Goal: Task Accomplishment & Management: Use online tool/utility

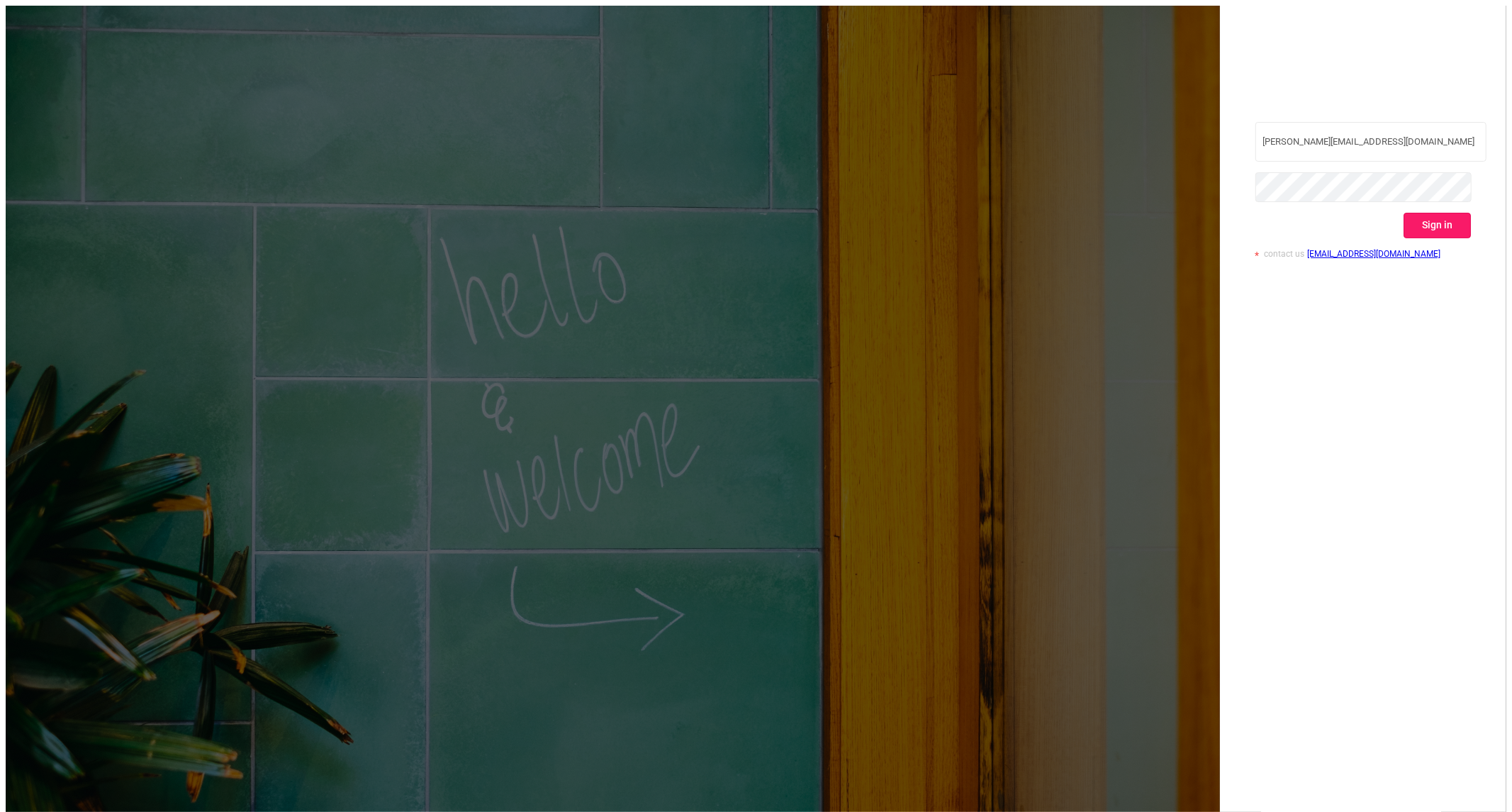
click at [1444, 213] on button "Sign in" at bounding box center [1438, 226] width 67 height 26
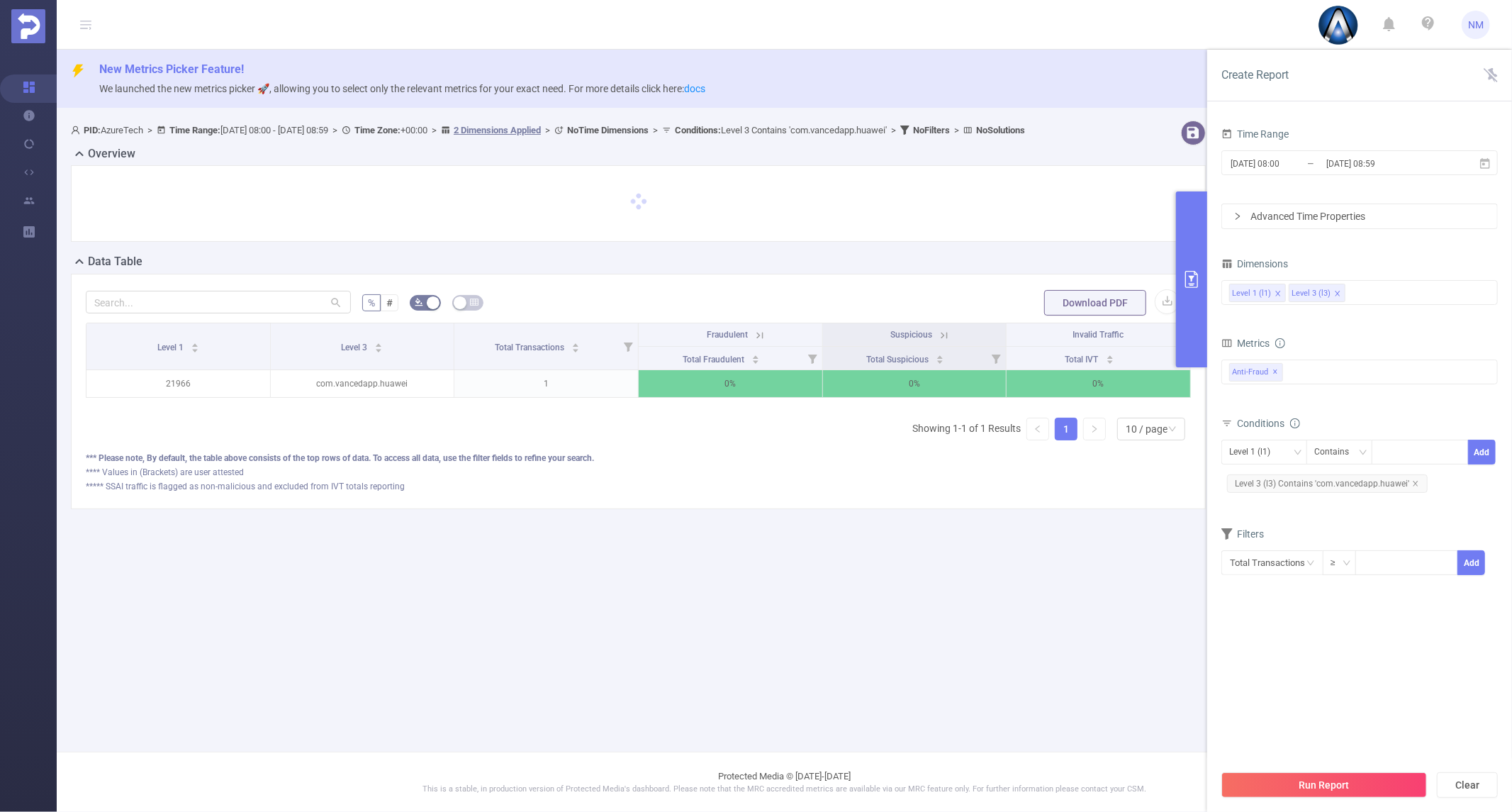
drag, startPoint x: 1352, startPoint y: 515, endPoint x: 1352, endPoint y: 507, distance: 8.0
click at [1352, 515] on form "Dimensions Level 1 (l1) Level 3 (l3) Metrics Total Fraudulent Bot/Virus Hostile…" at bounding box center [1360, 423] width 277 height 339
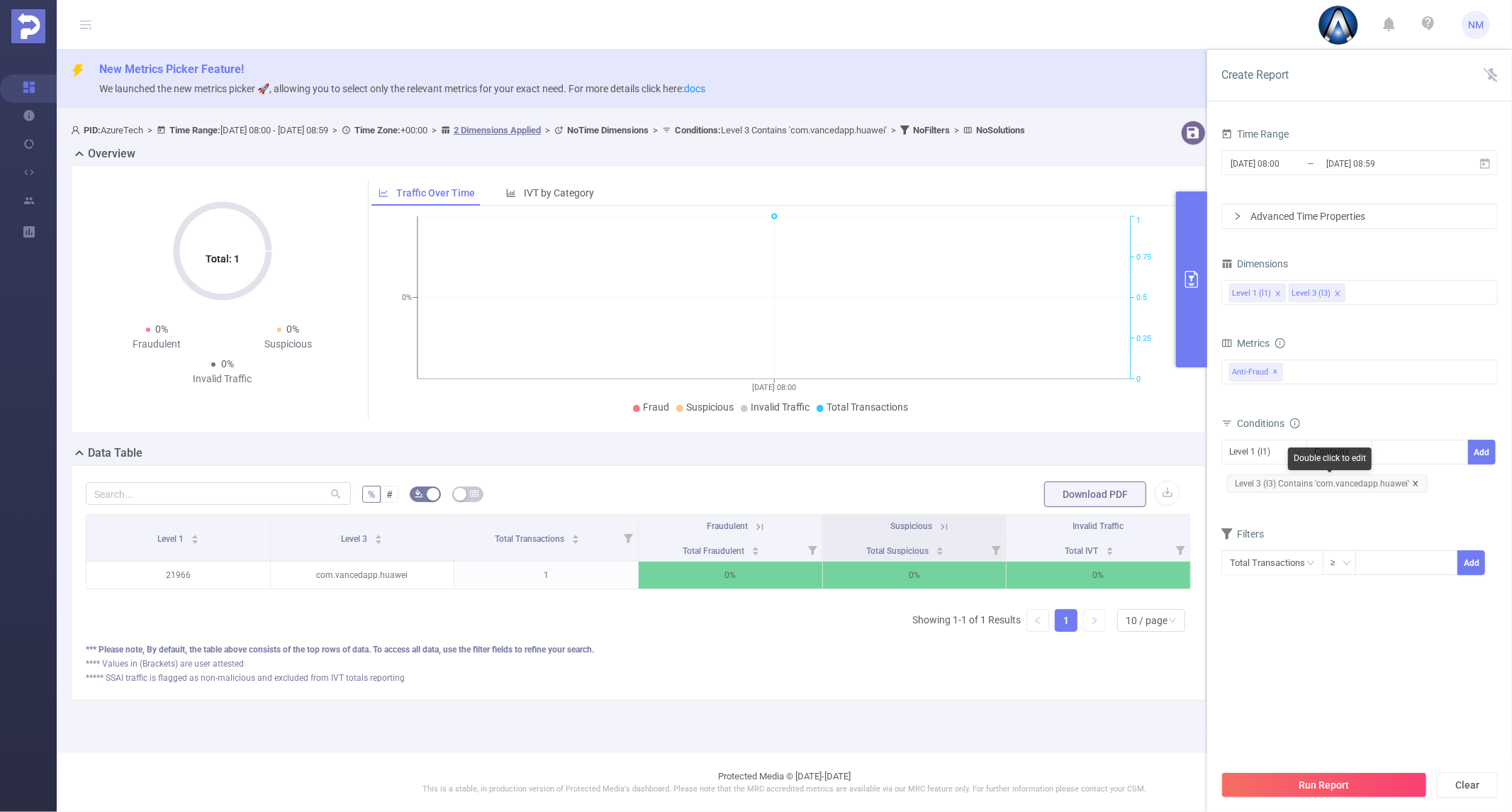
click at [1413, 481] on icon "icon: close" at bounding box center [1415, 483] width 5 height 5
click at [1371, 172] on input "[DATE] 08:59" at bounding box center [1382, 163] width 115 height 19
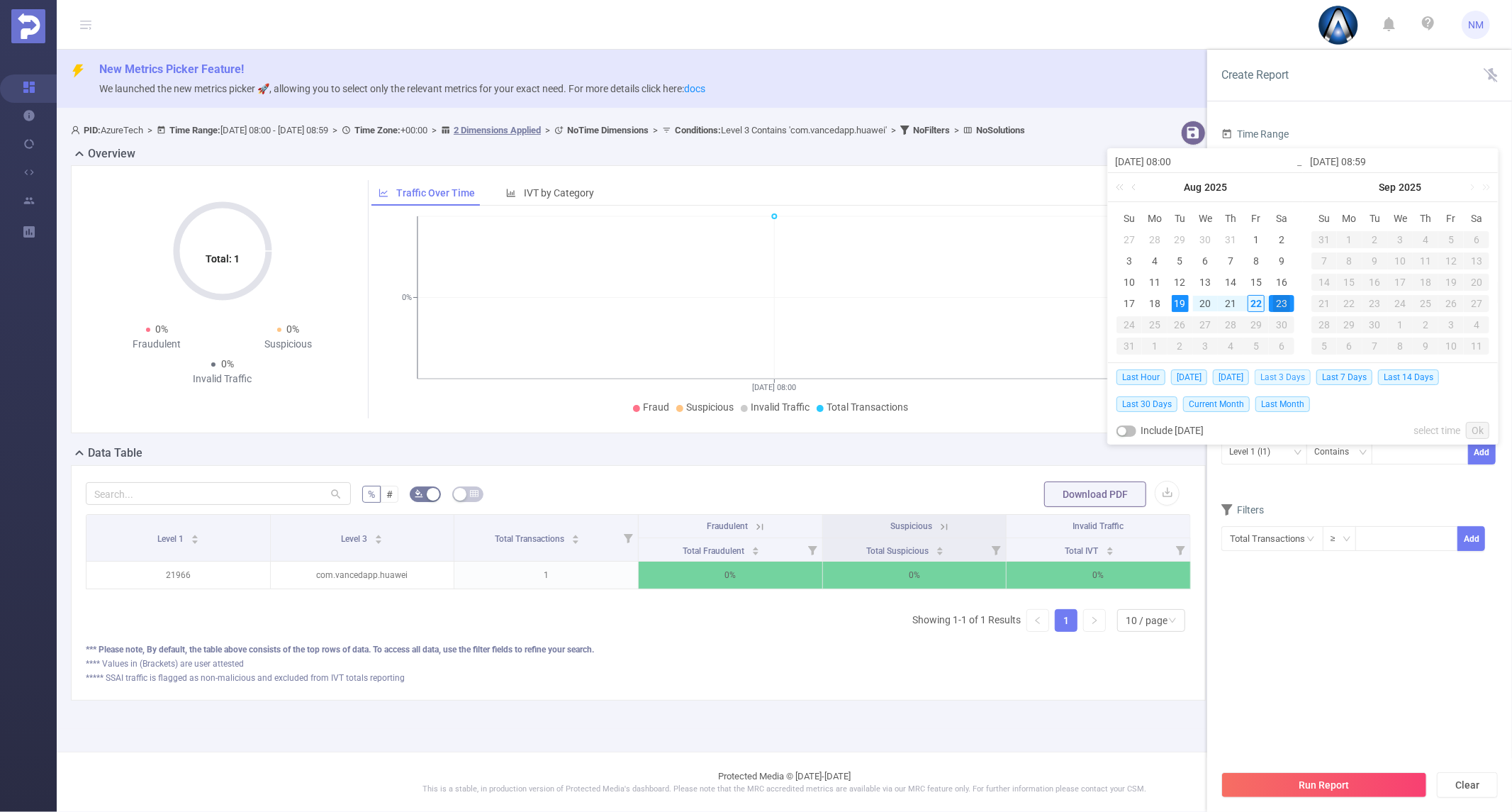
click at [1291, 376] on span "Last 3 Days" at bounding box center [1283, 378] width 56 height 16
type input "[DATE] 00:00"
type input "[DATE] 23:59"
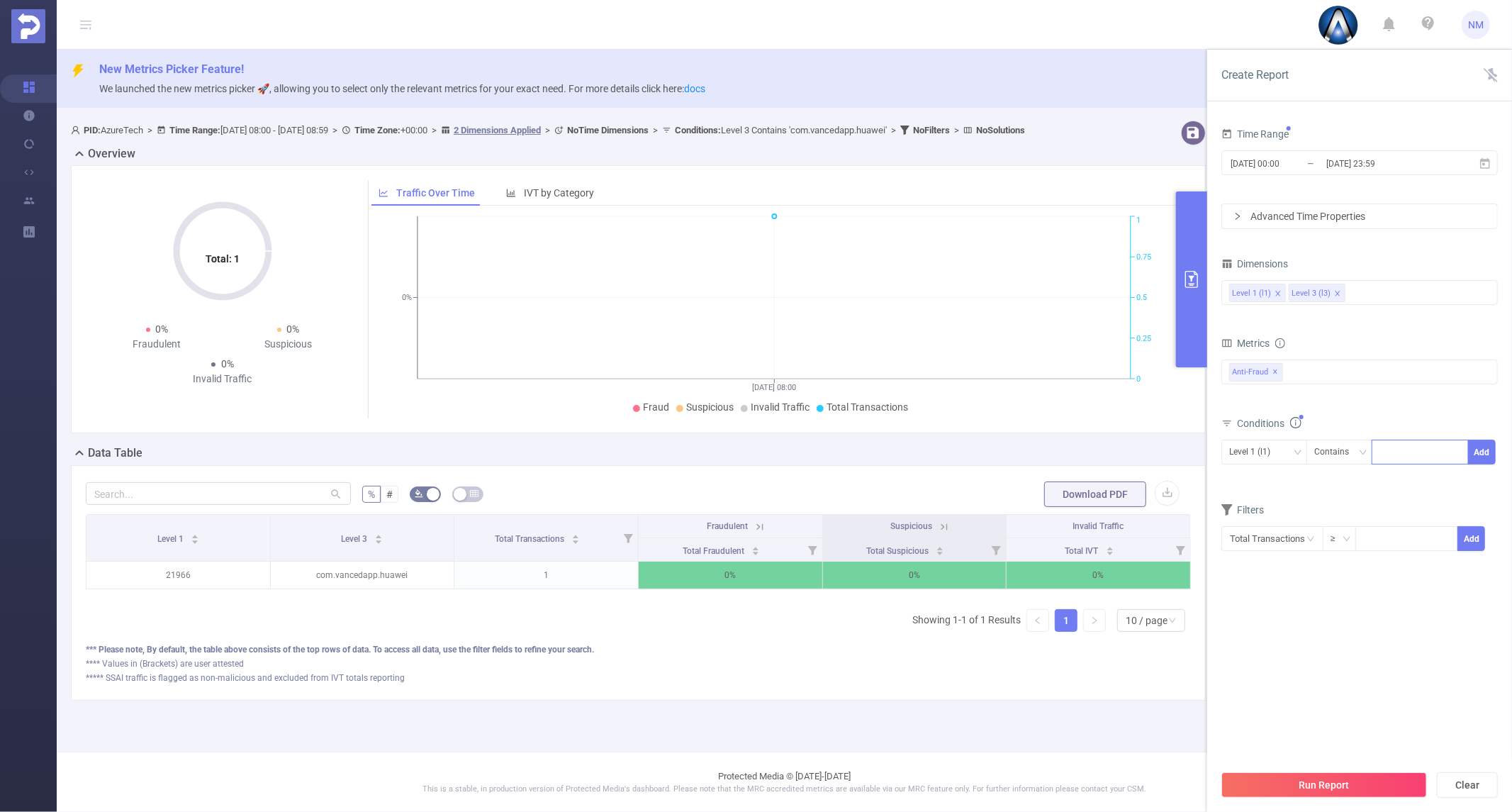
click at [1397, 455] on div at bounding box center [1420, 452] width 81 height 24
type input "21853"
click at [1421, 488] on li "21853" at bounding box center [1420, 481] width 97 height 23
click at [1475, 457] on button "Add" at bounding box center [1482, 452] width 28 height 25
click at [1301, 767] on div "Run Report Clear" at bounding box center [1360, 784] width 305 height 53
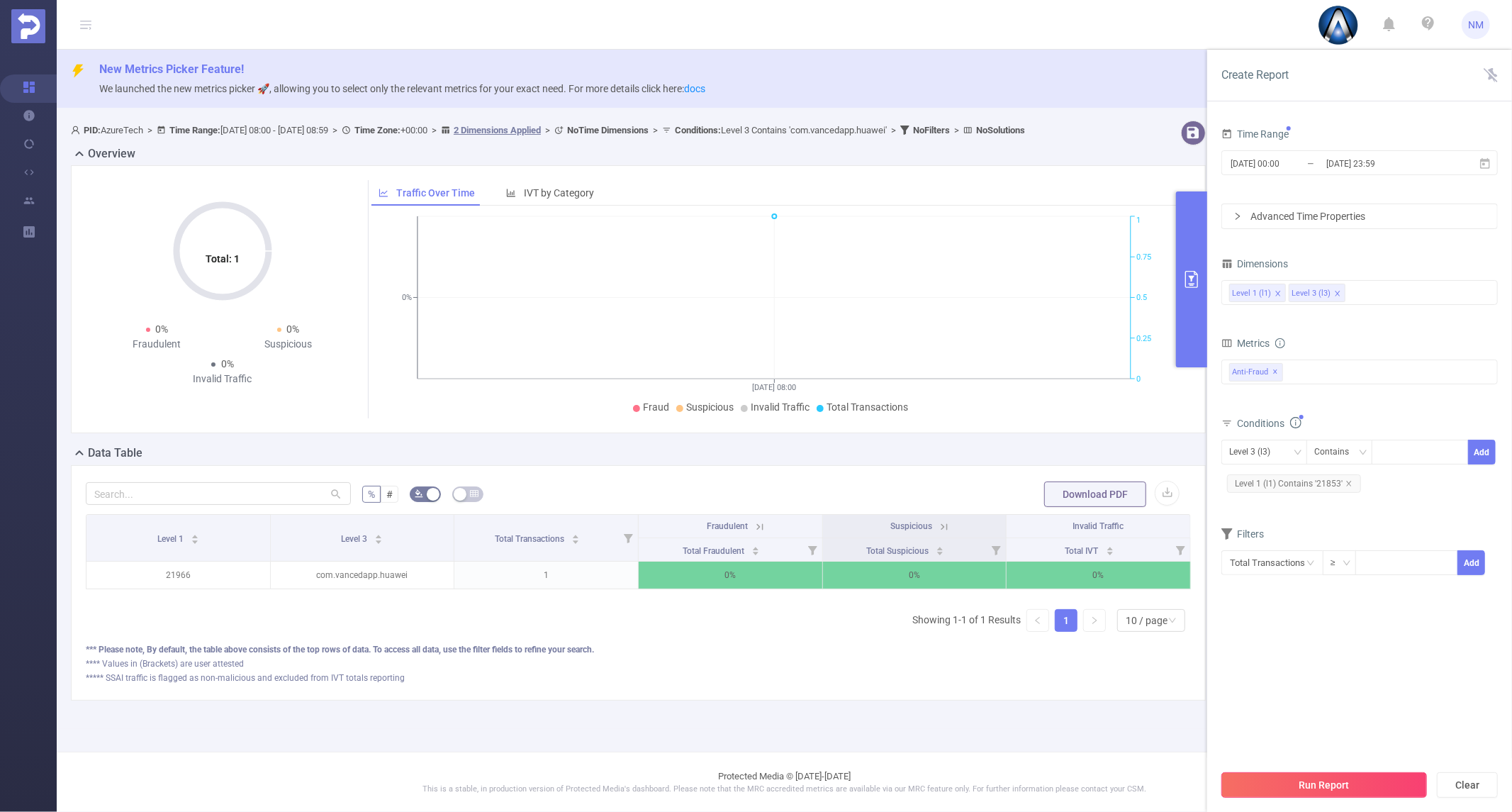
click at [1301, 775] on button "Run Report" at bounding box center [1324, 785] width 206 height 26
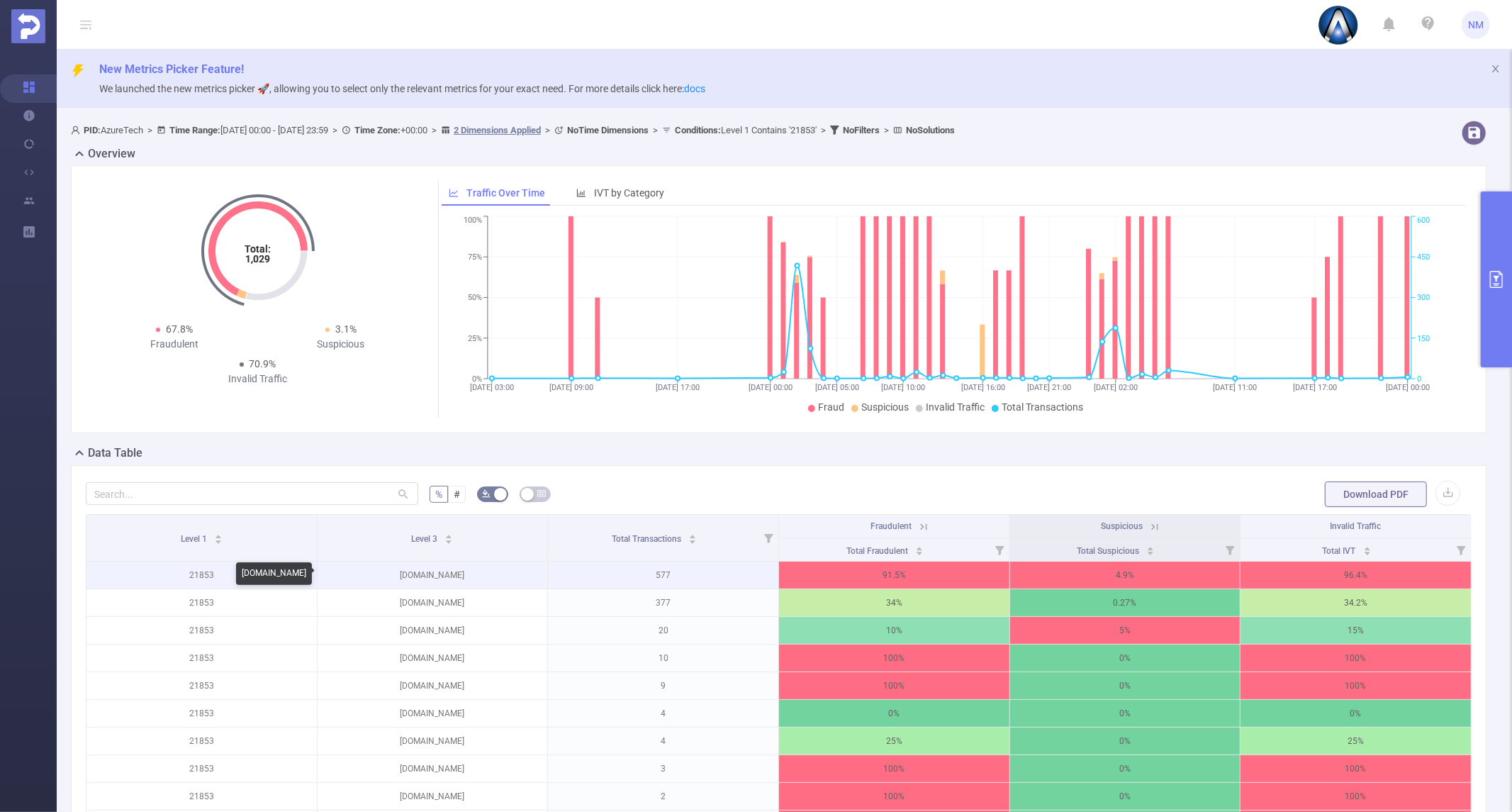
click at [432, 579] on p "[DOMAIN_NAME]" at bounding box center [432, 575] width 230 height 27
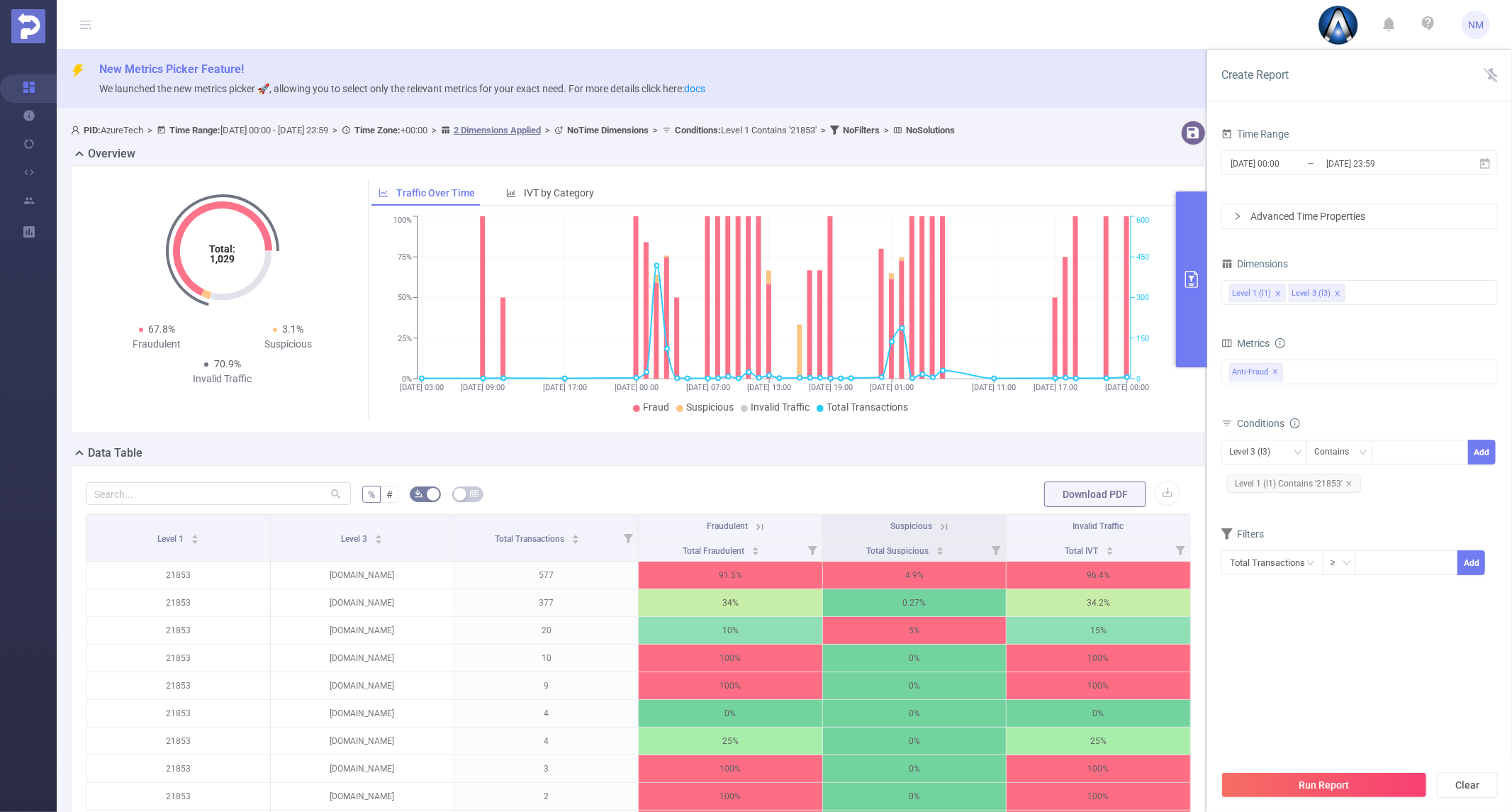
click at [1503, 330] on div "Time Range [DATE] 00:00 _ [DATE] 23:59 Advanced Time Properties Dimensions Leve…" at bounding box center [1360, 473] width 305 height 727
click at [1356, 169] on input "[DATE] 23:59" at bounding box center [1382, 163] width 115 height 19
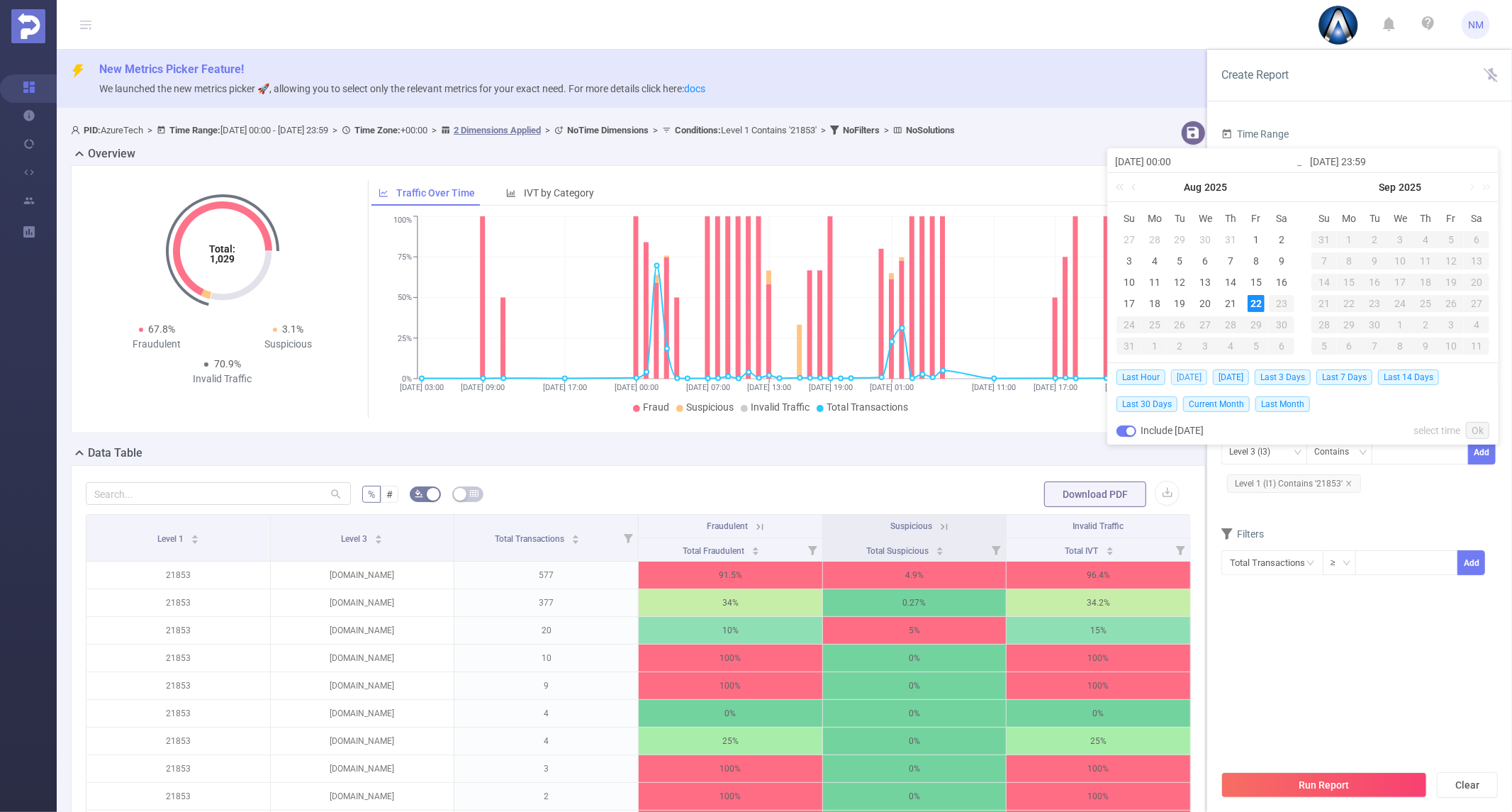
click at [1192, 378] on span "[DATE]" at bounding box center [1189, 378] width 37 height 16
type input "[DATE] 00:00"
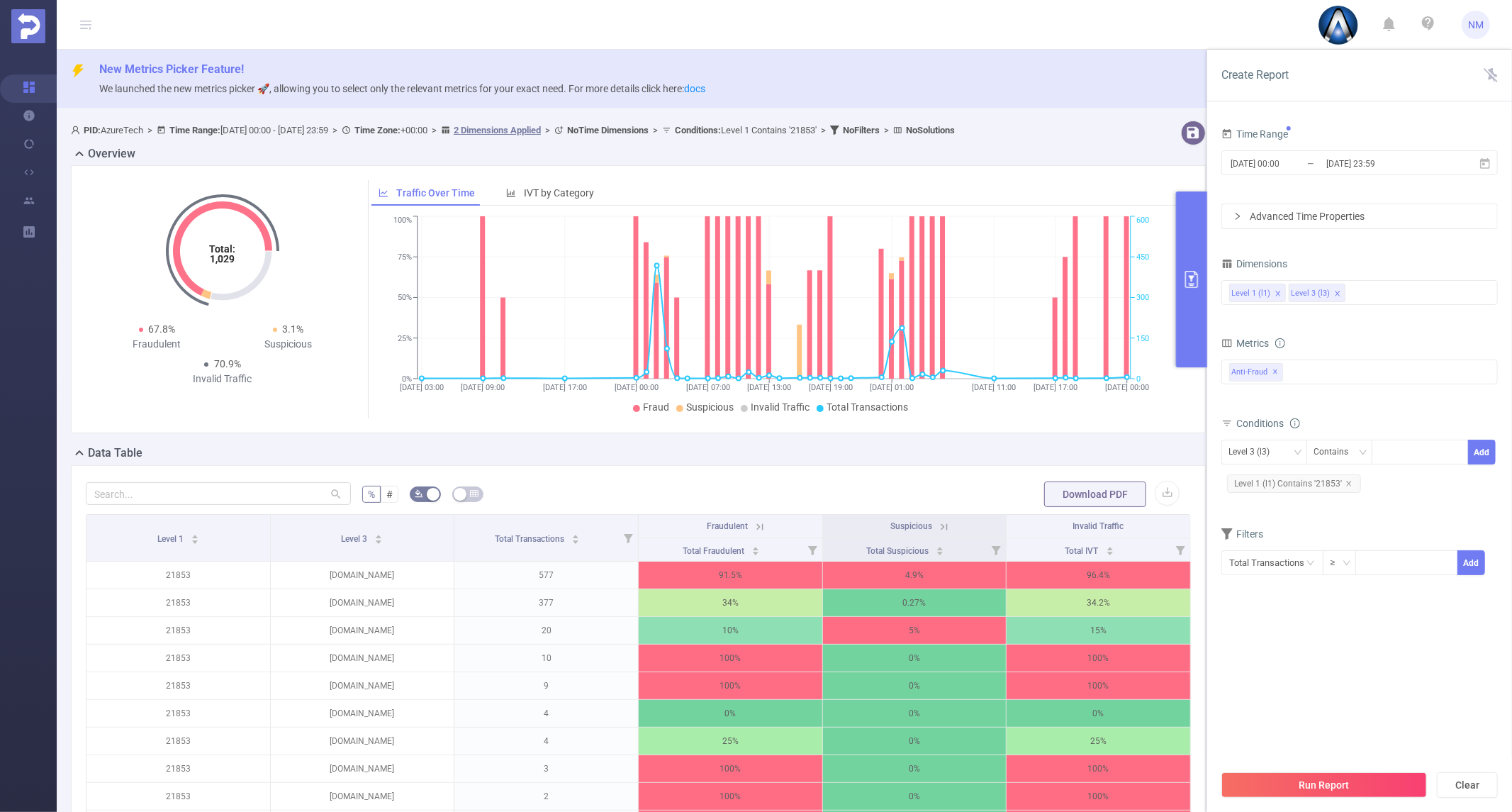
click at [1504, 314] on div "Time Range [DATE] 00:00 _ [DATE] 23:59 Advanced Time Properties Dimensions Leve…" at bounding box center [1360, 473] width 305 height 727
click at [1359, 769] on div "Run Report Clear" at bounding box center [1360, 784] width 305 height 53
click at [1357, 772] on button "Run Report" at bounding box center [1324, 785] width 206 height 26
